Goal: Task Accomplishment & Management: Manage account settings

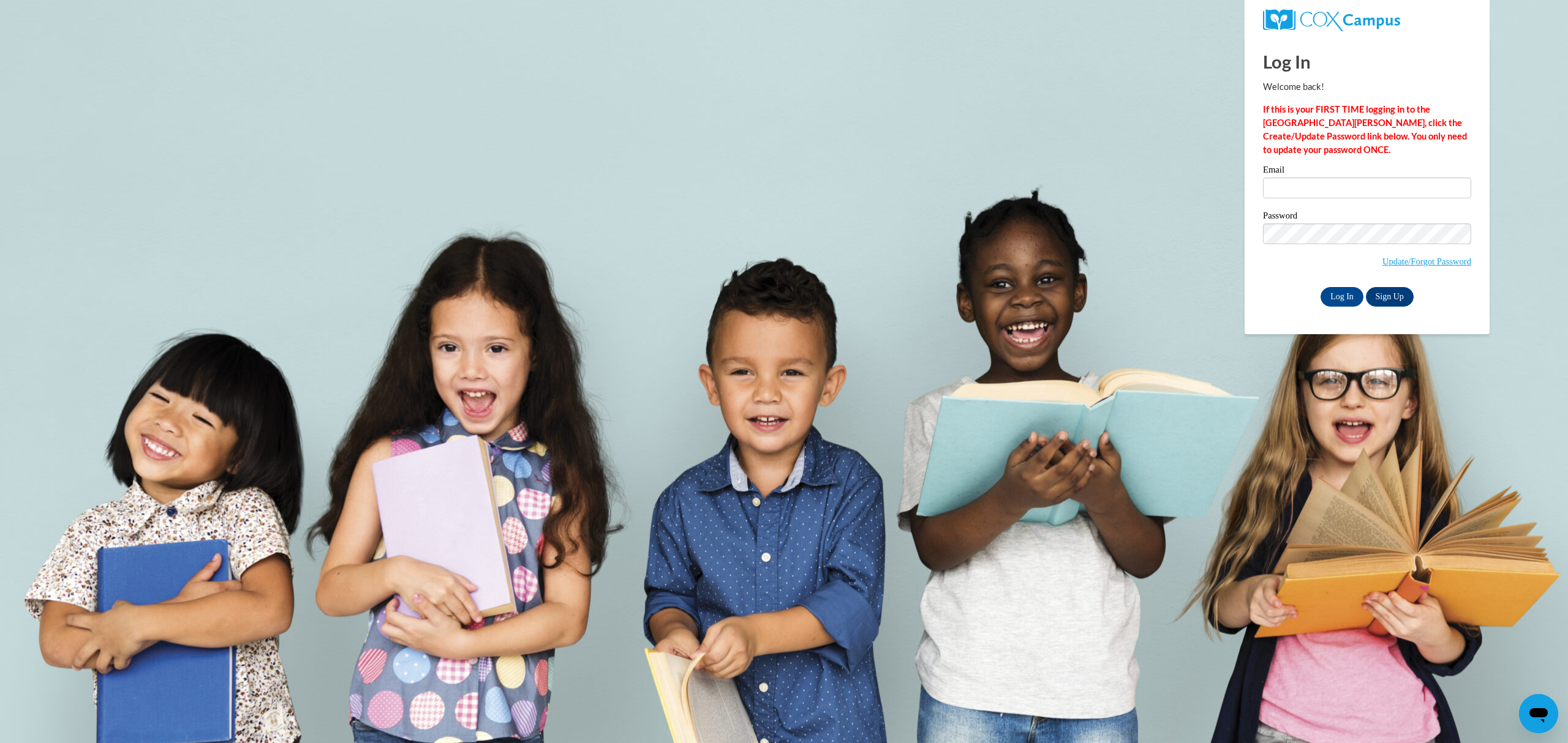
click at [1510, 253] on body "Log In Welcome back! If this is your FIRST TIME logging in to the [GEOGRAPHIC_D…" at bounding box center [784, 371] width 1568 height 743
click at [1301, 186] on input "Email" at bounding box center [1367, 188] width 209 height 21
type input "hmorales@lccaa.net"
